Goal: Transaction & Acquisition: Purchase product/service

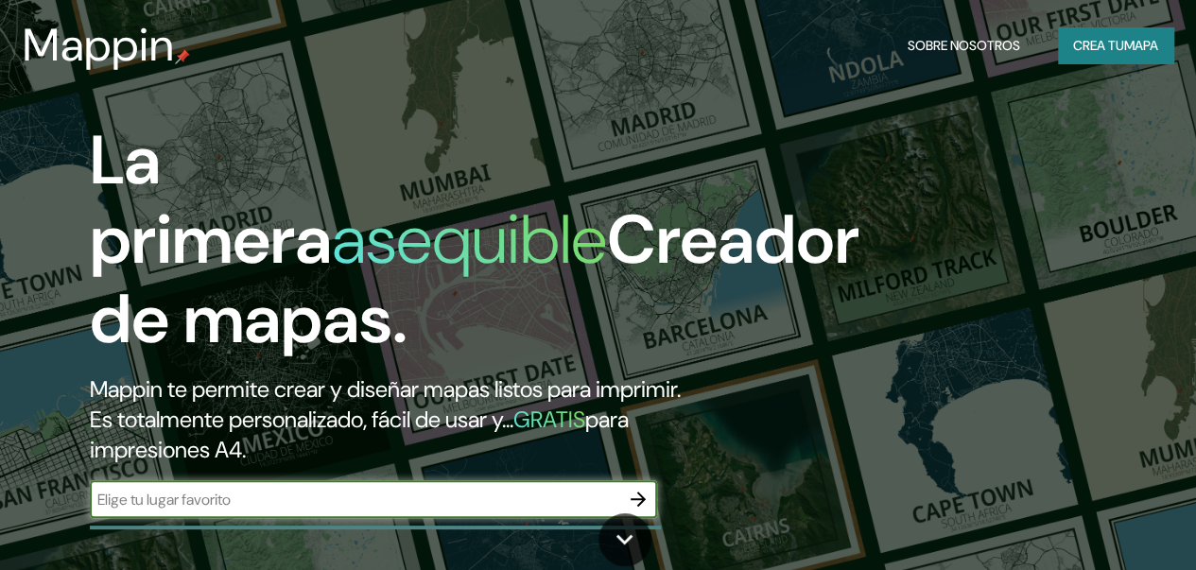
scroll to position [95, 0]
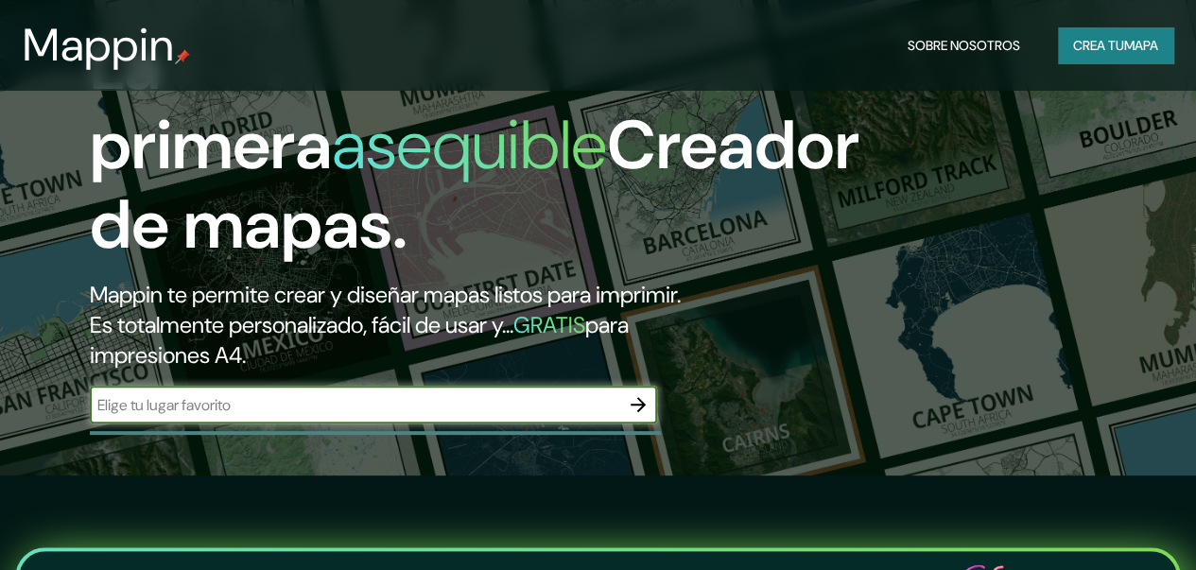
click at [342, 416] on input "text" at bounding box center [355, 405] width 530 height 22
type input "resistencia chaco"
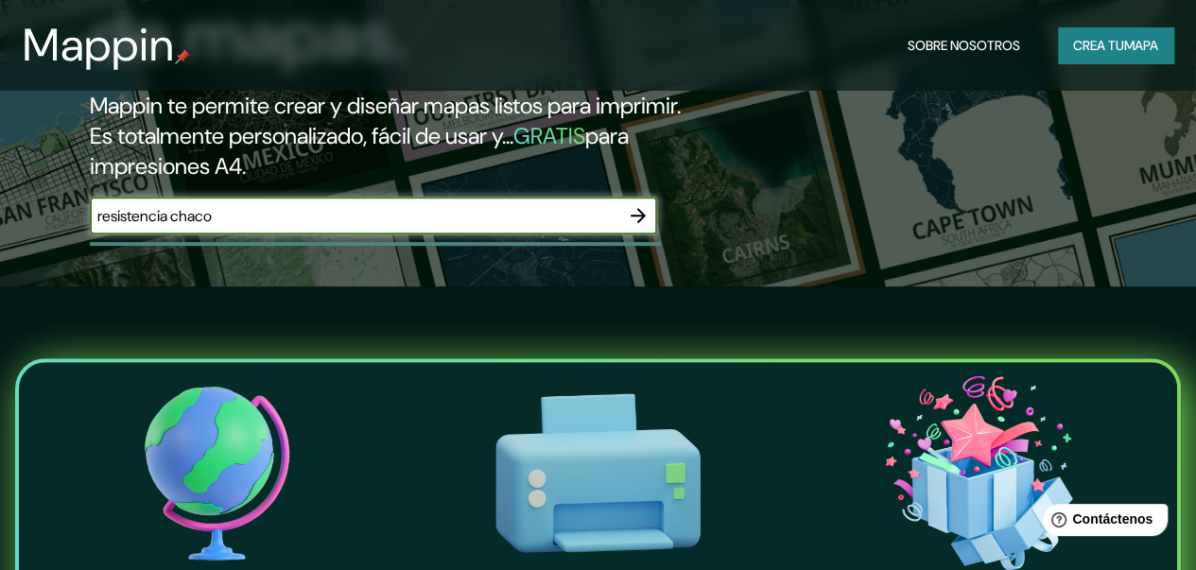
scroll to position [189, 0]
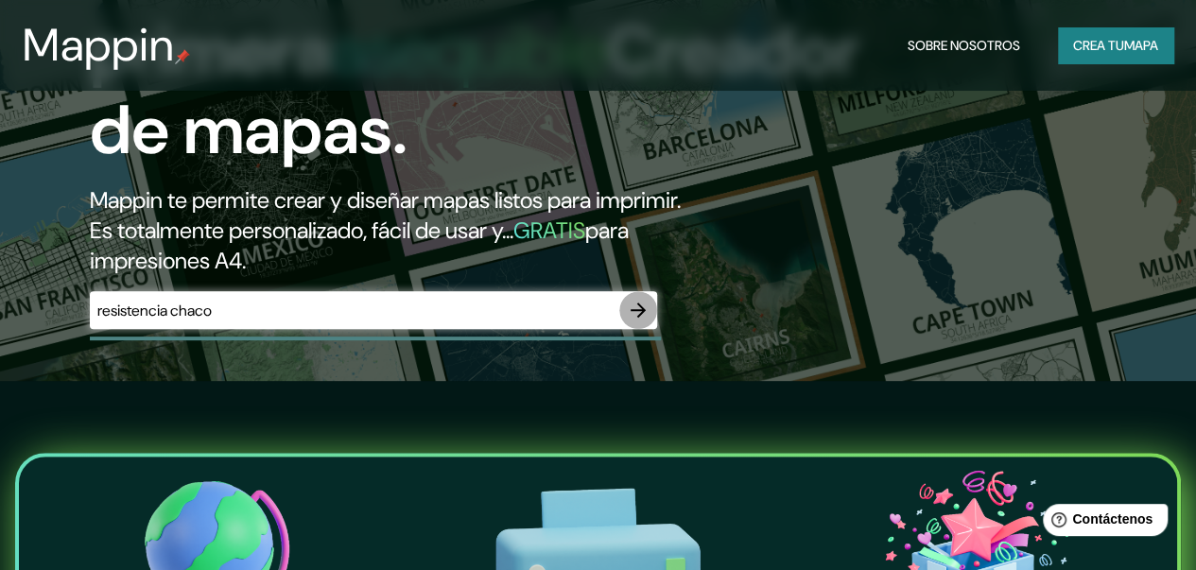
click at [641, 321] on icon "button" at bounding box center [638, 310] width 23 height 23
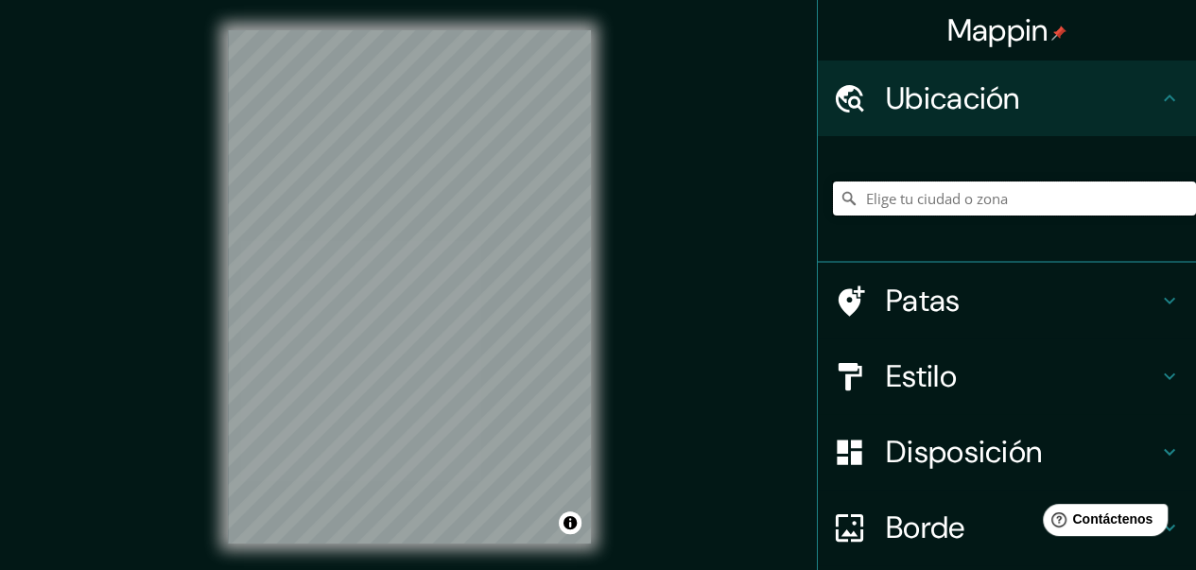
click at [941, 197] on input "Elige tu ciudad o zona" at bounding box center [1014, 199] width 363 height 34
click at [912, 203] on input "Elige tu ciudad o zona" at bounding box center [1014, 199] width 363 height 34
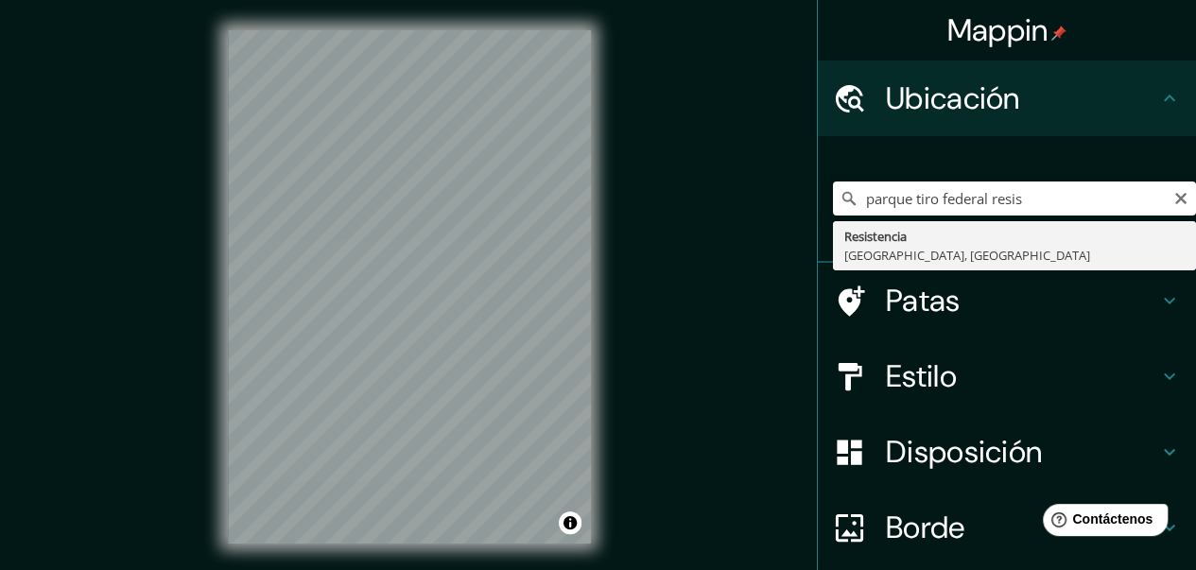
type input "Resistencia, [GEOGRAPHIC_DATA], [GEOGRAPHIC_DATA]"
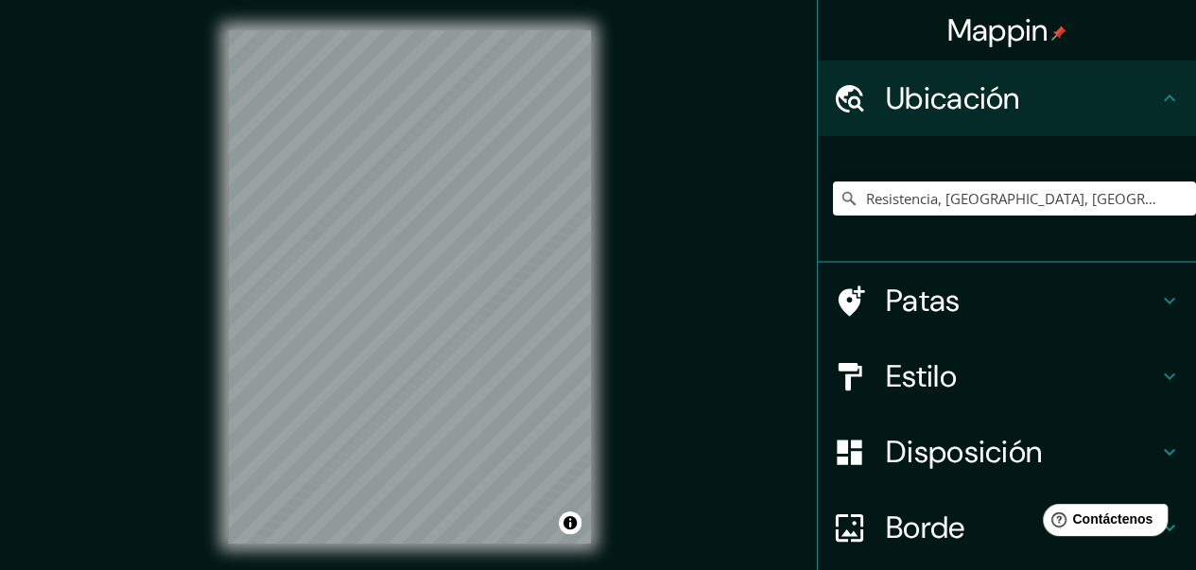
click at [999, 31] on font "Mappin" at bounding box center [997, 30] width 101 height 40
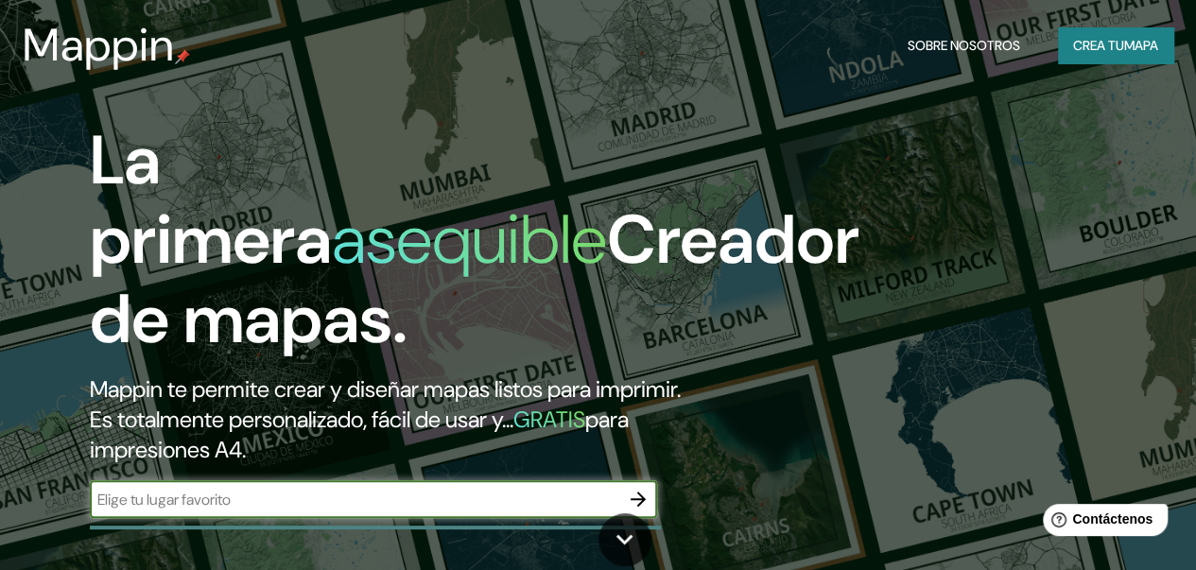
scroll to position [189, 0]
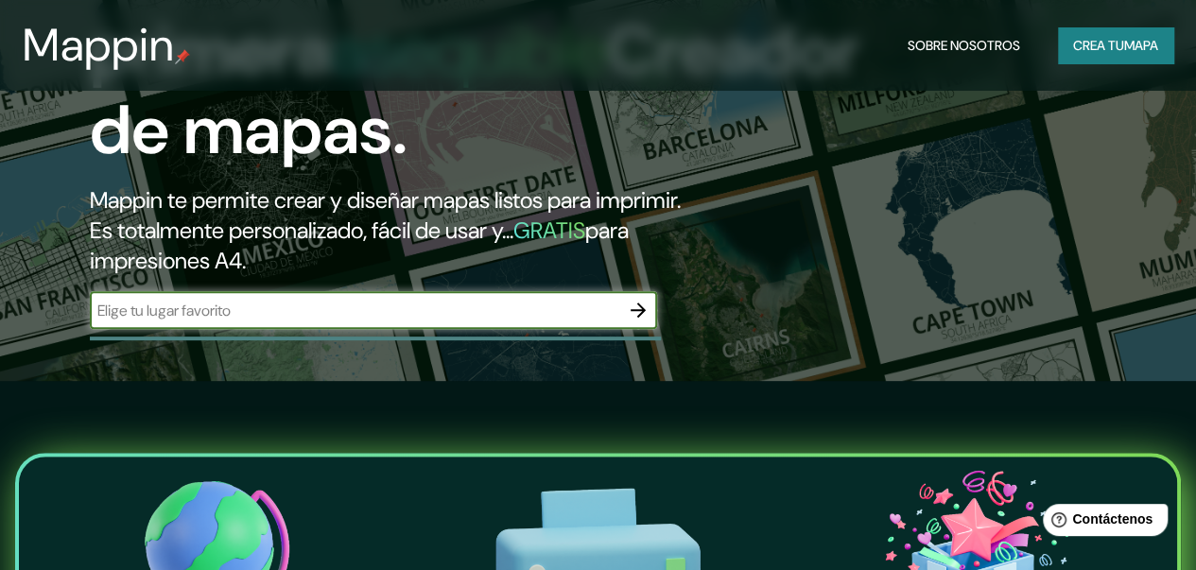
click at [558, 340] on div at bounding box center [375, 339] width 571 height 4
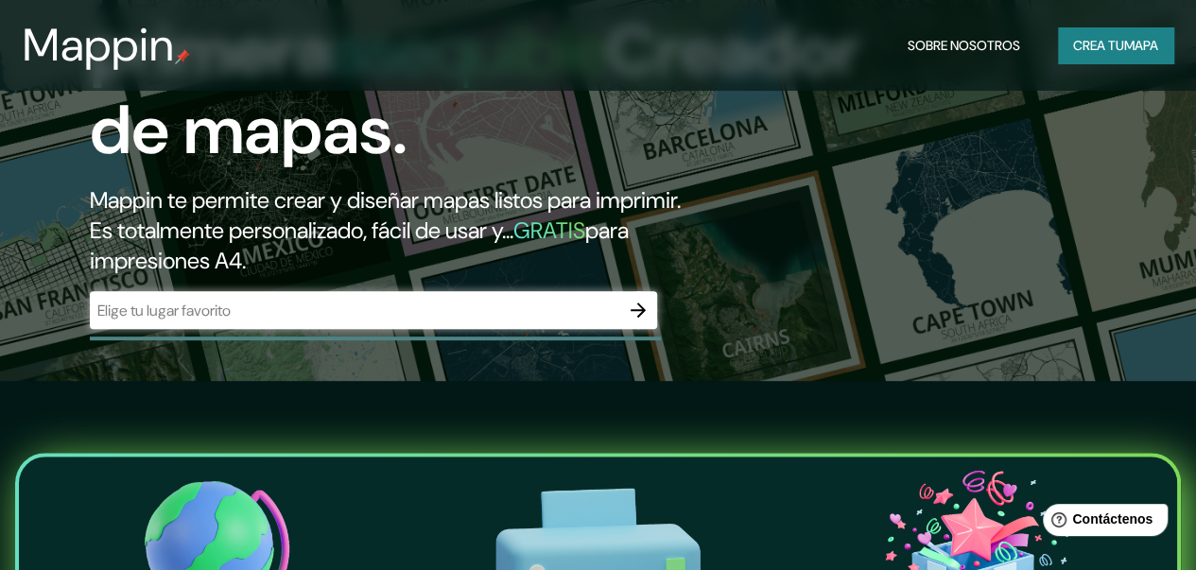
click at [558, 340] on div at bounding box center [375, 339] width 571 height 4
click at [547, 333] on div "​" at bounding box center [373, 312] width 567 height 42
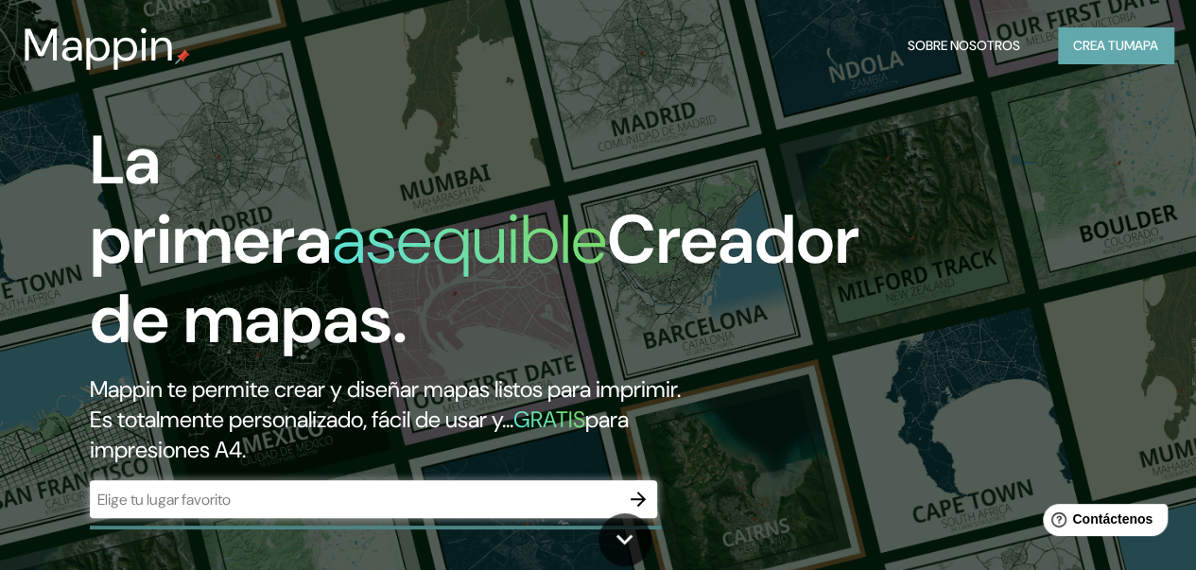
click at [1093, 44] on font "Crea tu" at bounding box center [1098, 45] width 51 height 17
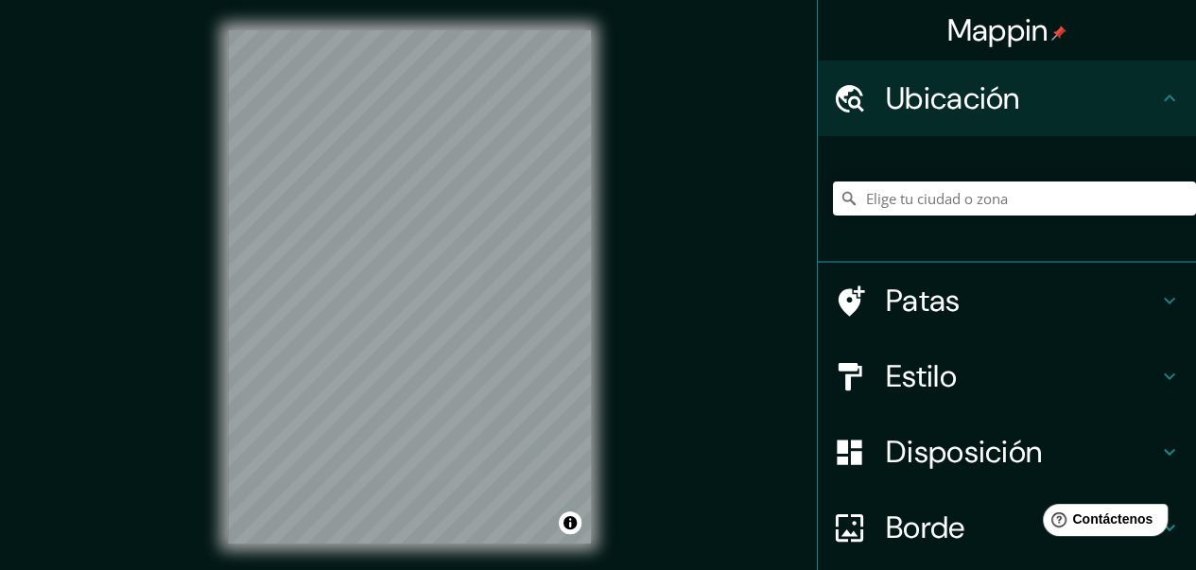
click at [965, 381] on h4 "Estilo" at bounding box center [1022, 376] width 272 height 38
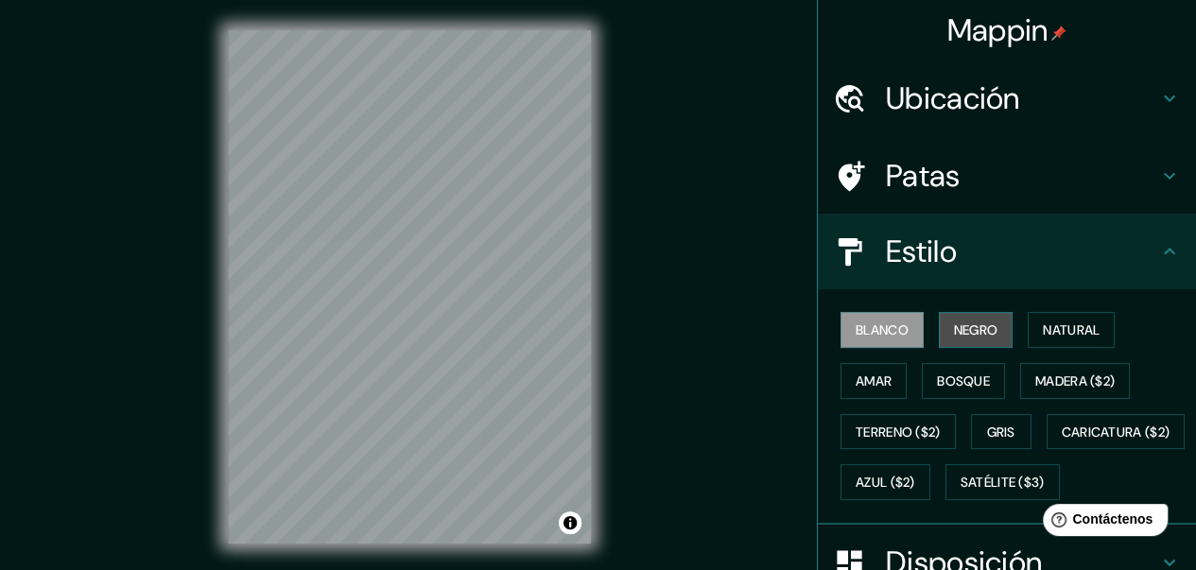
drag, startPoint x: 951, startPoint y: 336, endPoint x: 966, endPoint y: 341, distance: 16.2
click at [954, 335] on font "Negro" at bounding box center [976, 329] width 44 height 17
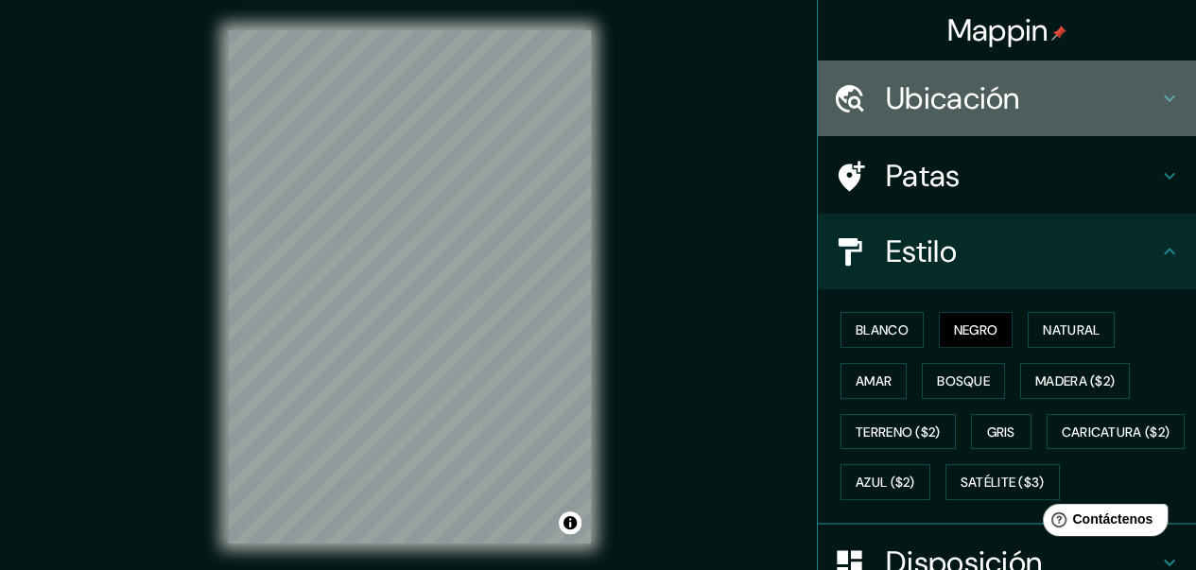
click at [968, 104] on font "Ubicación" at bounding box center [953, 98] width 134 height 40
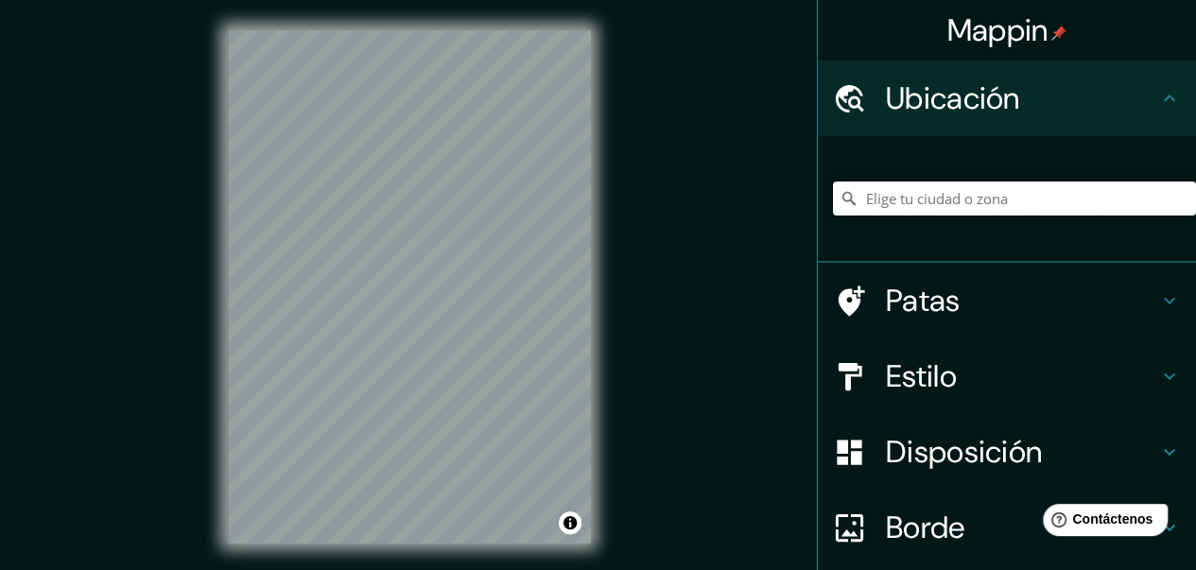
click at [957, 182] on input "Elige tu ciudad o zona" at bounding box center [1014, 199] width 363 height 34
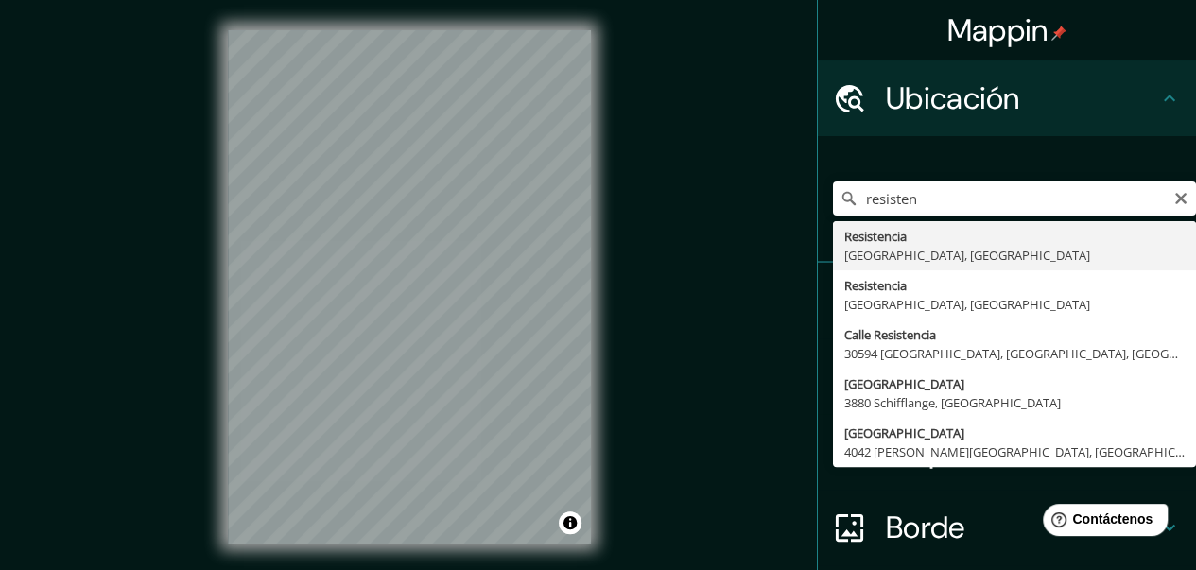
type input "Resistencia, [GEOGRAPHIC_DATA], [GEOGRAPHIC_DATA]"
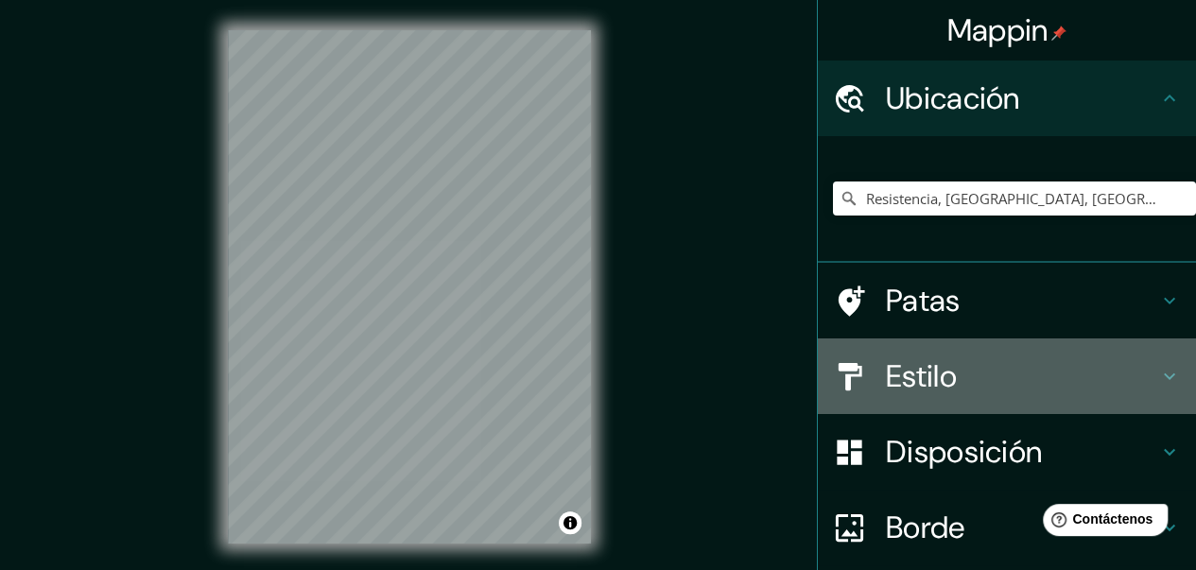
click at [981, 377] on h4 "Estilo" at bounding box center [1022, 376] width 272 height 38
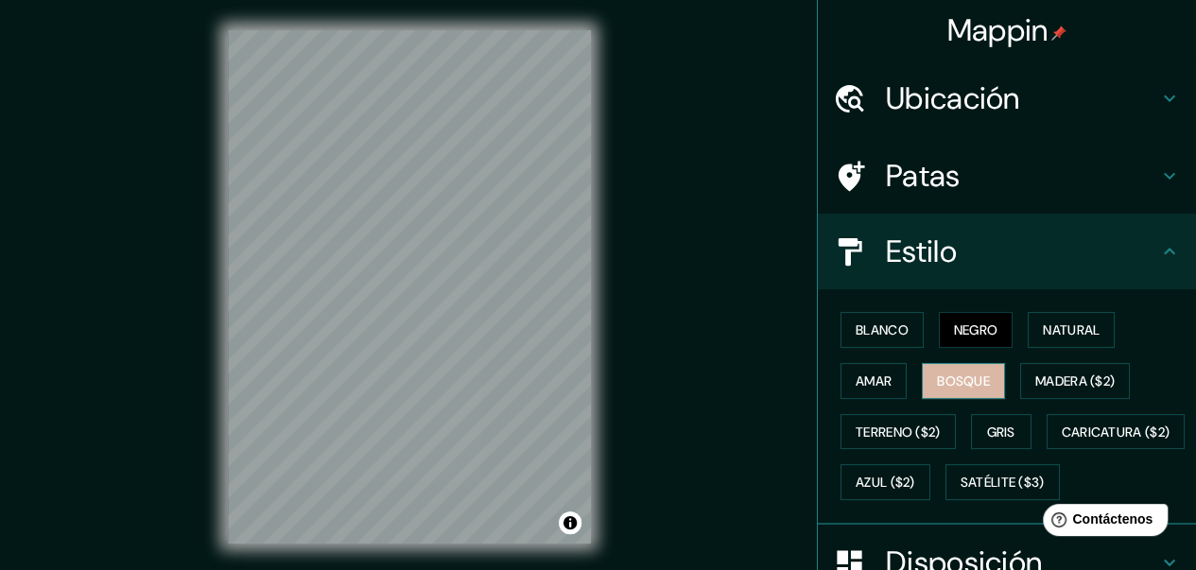
click at [957, 369] on font "Bosque" at bounding box center [963, 381] width 53 height 25
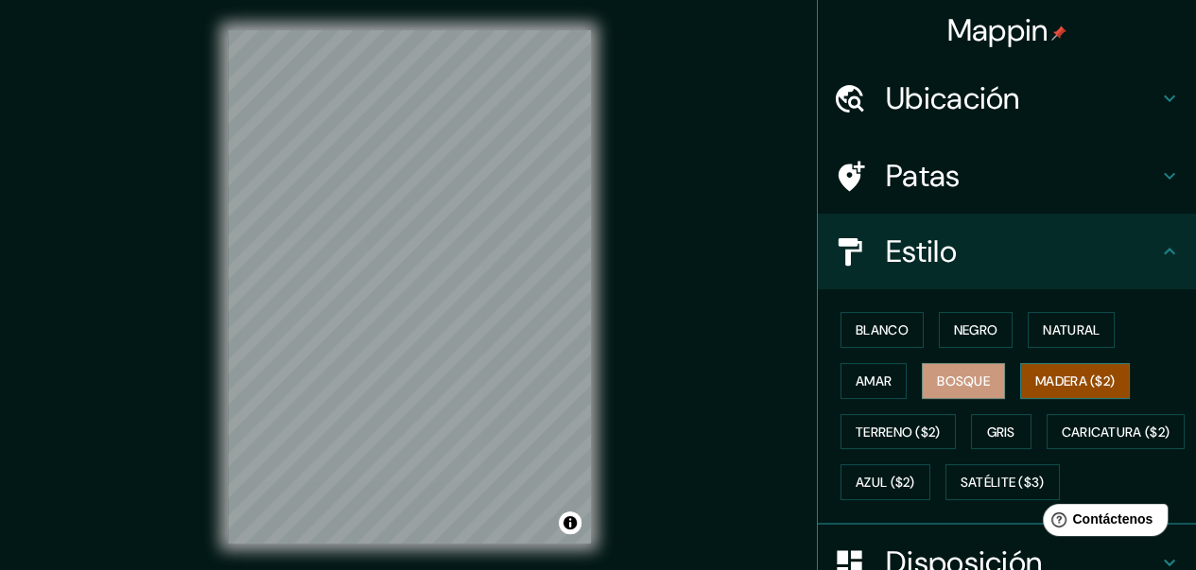
click at [1073, 379] on font "Madera ($2)" at bounding box center [1074, 381] width 79 height 17
click at [987, 424] on font "Gris" at bounding box center [1001, 432] width 28 height 17
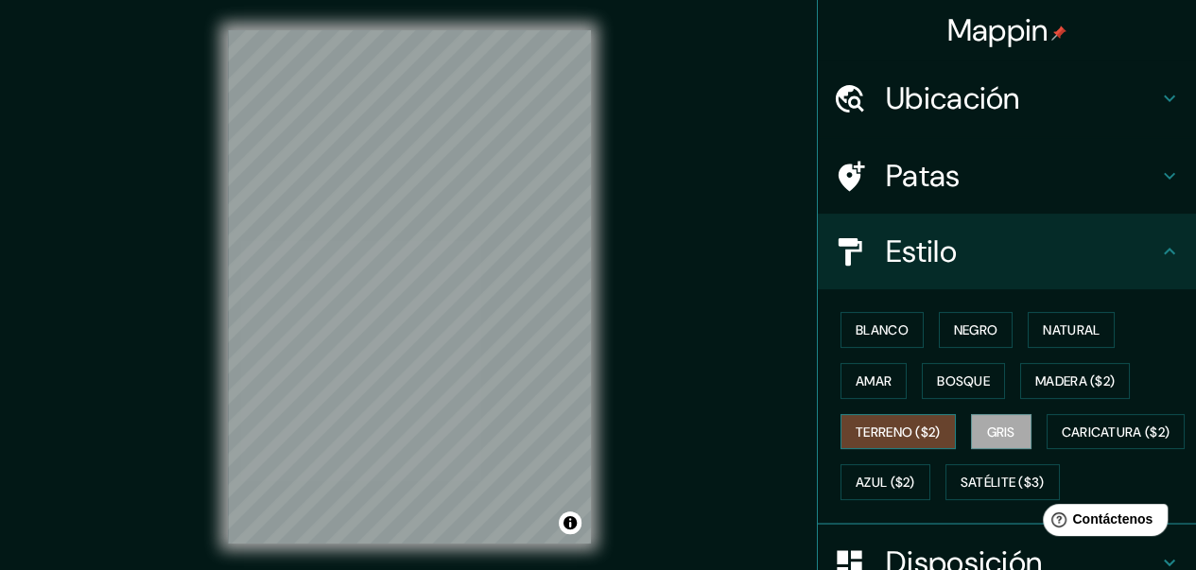
click at [879, 426] on font "Terreno ($2)" at bounding box center [898, 432] width 85 height 17
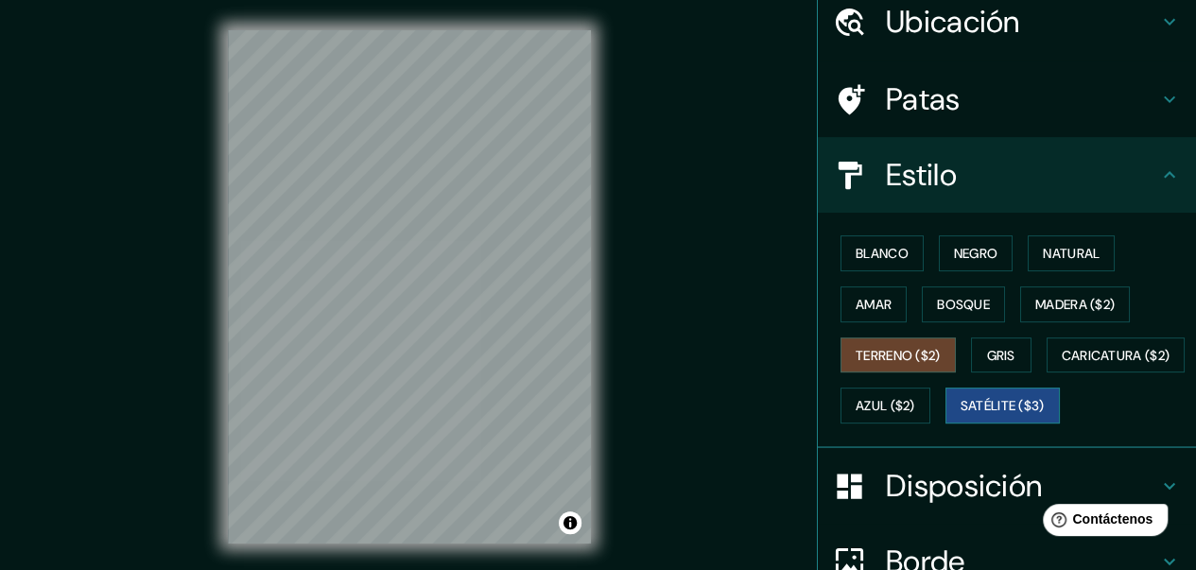
scroll to position [95, 0]
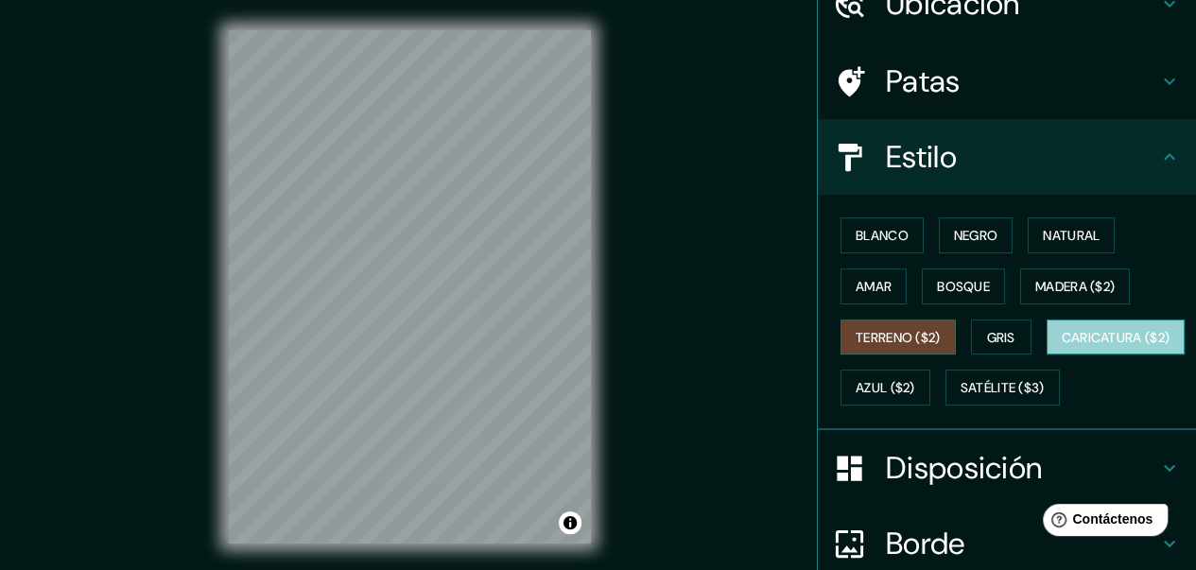
click at [1062, 346] on font "Caricatura ($2)" at bounding box center [1116, 337] width 109 height 17
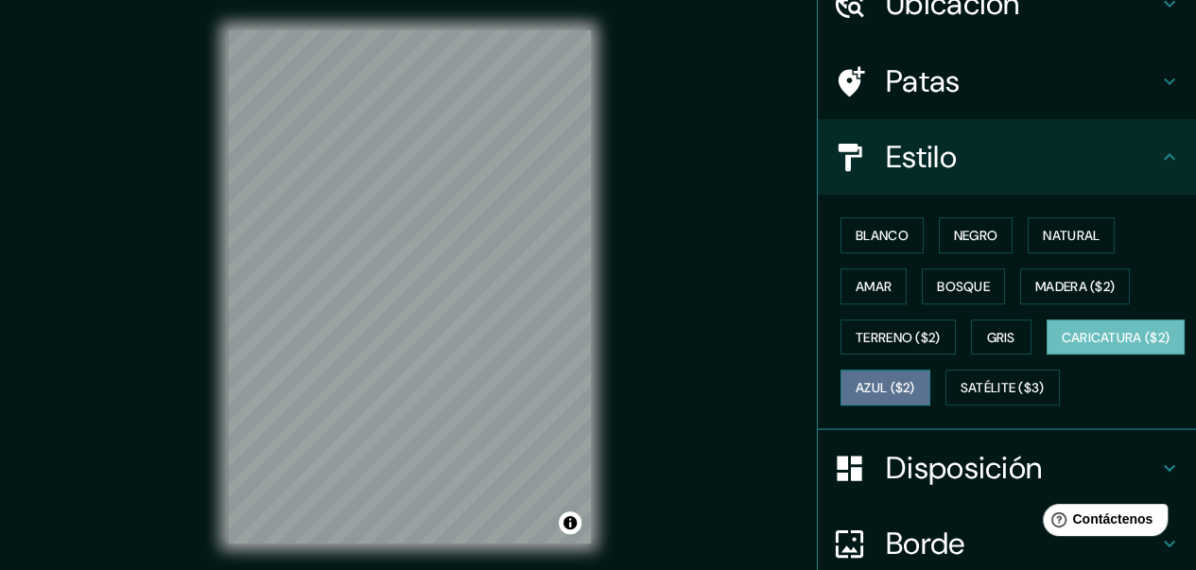
click at [915, 385] on font "Azul ($2)" at bounding box center [886, 388] width 60 height 17
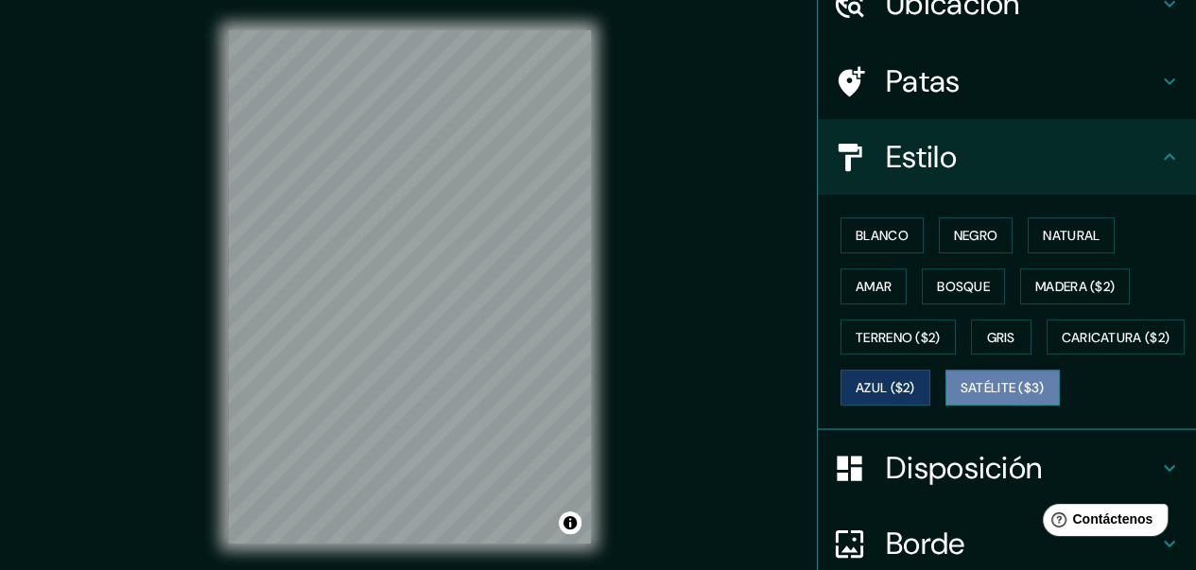
click at [961, 397] on font "Satélite ($3)" at bounding box center [1003, 388] width 84 height 17
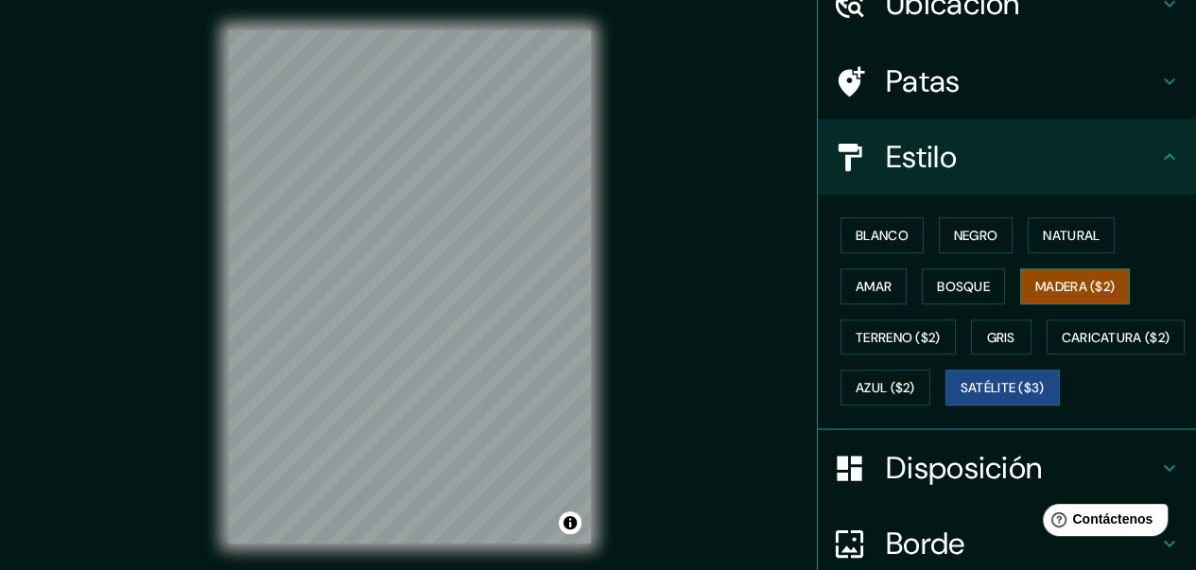
click at [1035, 289] on font "Madera ($2)" at bounding box center [1074, 286] width 79 height 17
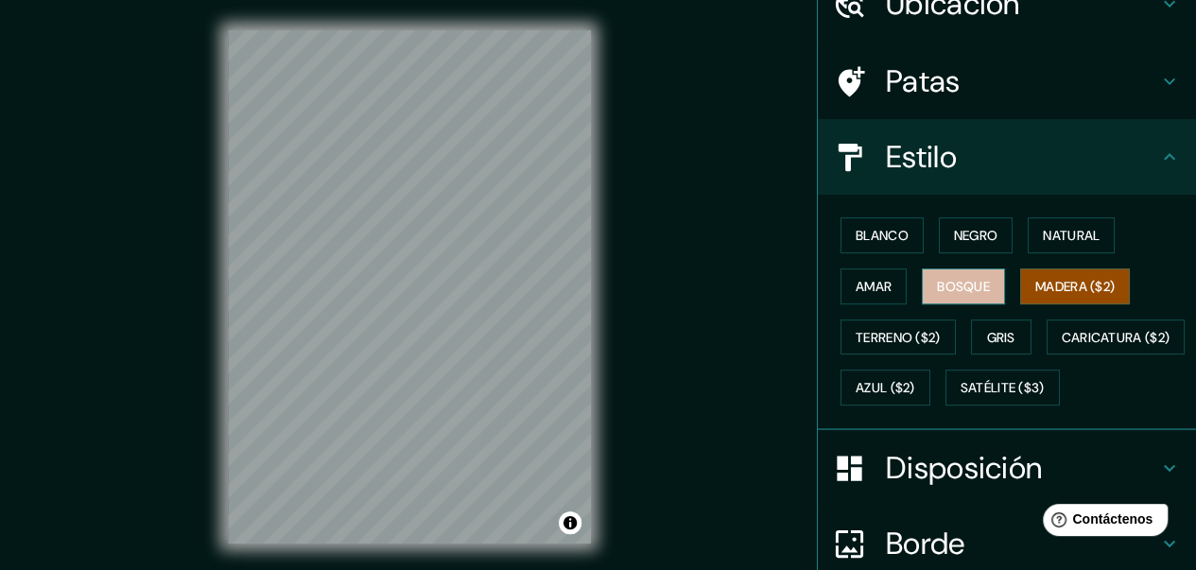
click at [981, 279] on button "Bosque" at bounding box center [963, 287] width 83 height 36
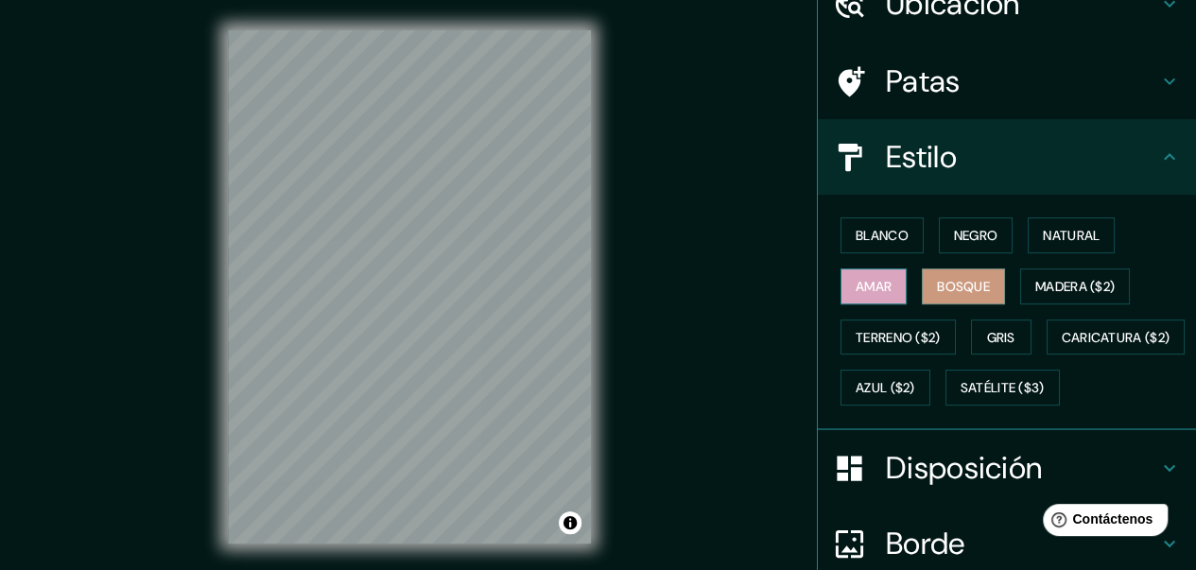
click at [856, 285] on font "Amar" at bounding box center [874, 286] width 36 height 17
click at [964, 239] on font "Negro" at bounding box center [976, 235] width 44 height 17
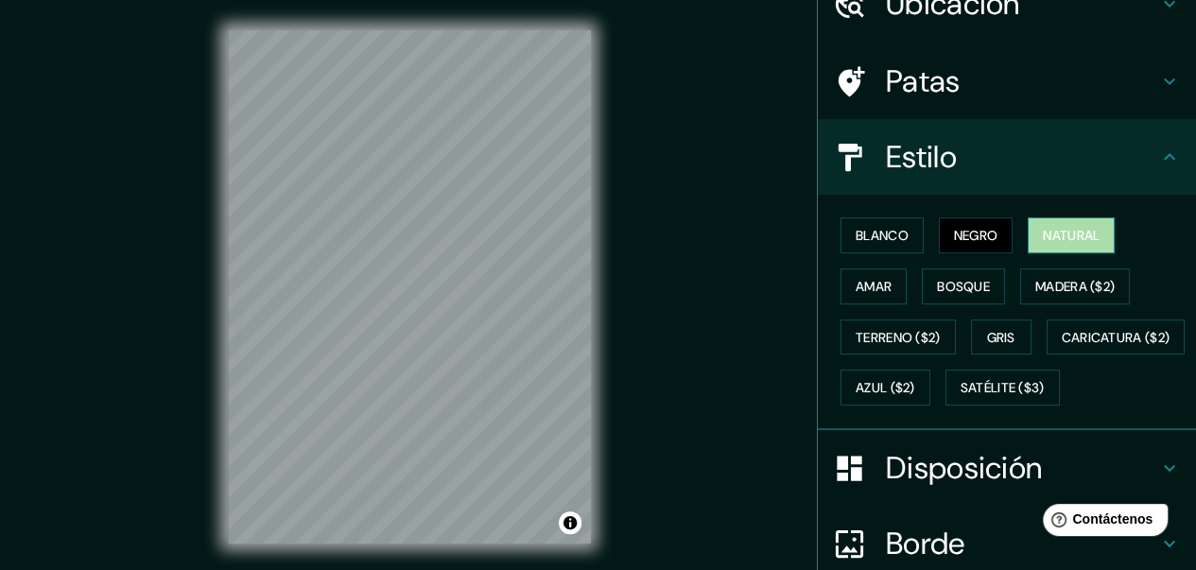
click at [1043, 239] on font "Natural" at bounding box center [1071, 235] width 57 height 17
click at [954, 233] on font "Negro" at bounding box center [976, 235] width 44 height 17
click at [875, 237] on font "Blanco" at bounding box center [882, 235] width 53 height 17
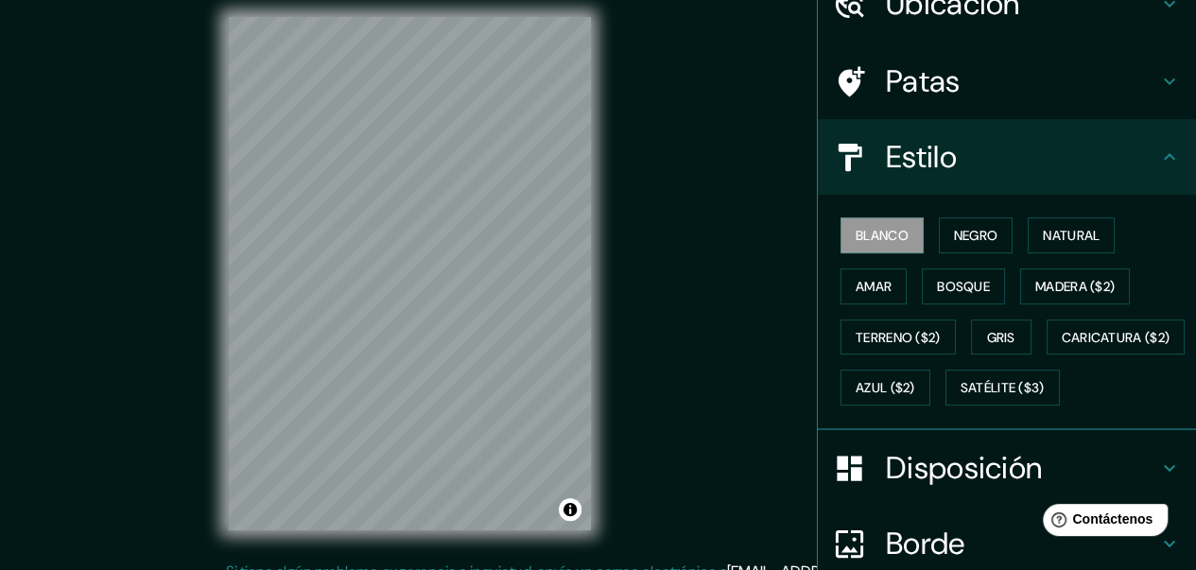
scroll to position [17, 0]
